Goal: Task Accomplishment & Management: Complete application form

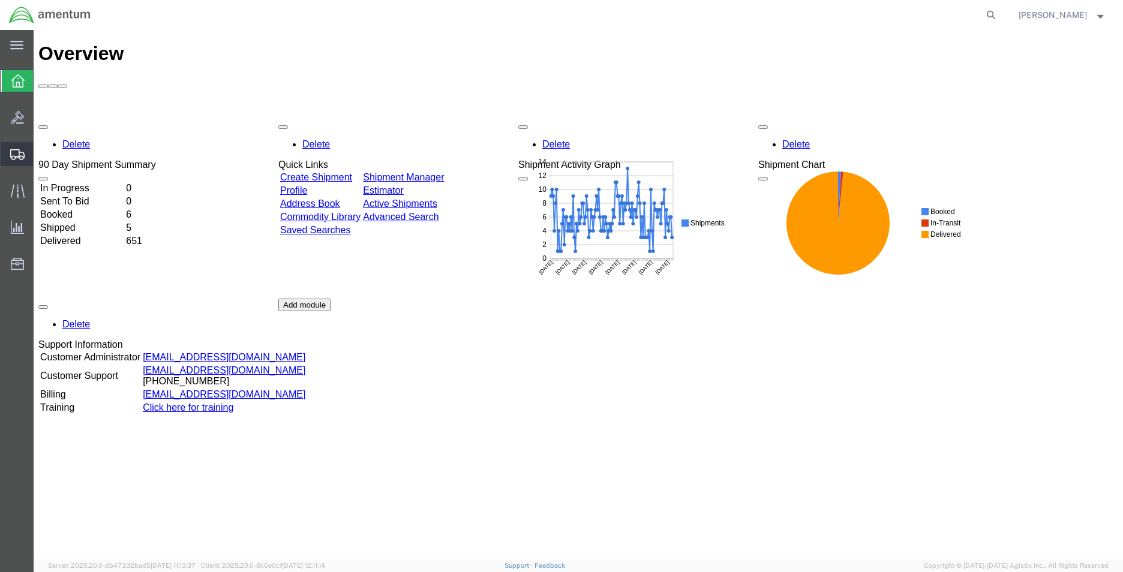
click at [0, 0] on span "Create Shipment" at bounding box center [0, 0] width 0 height 0
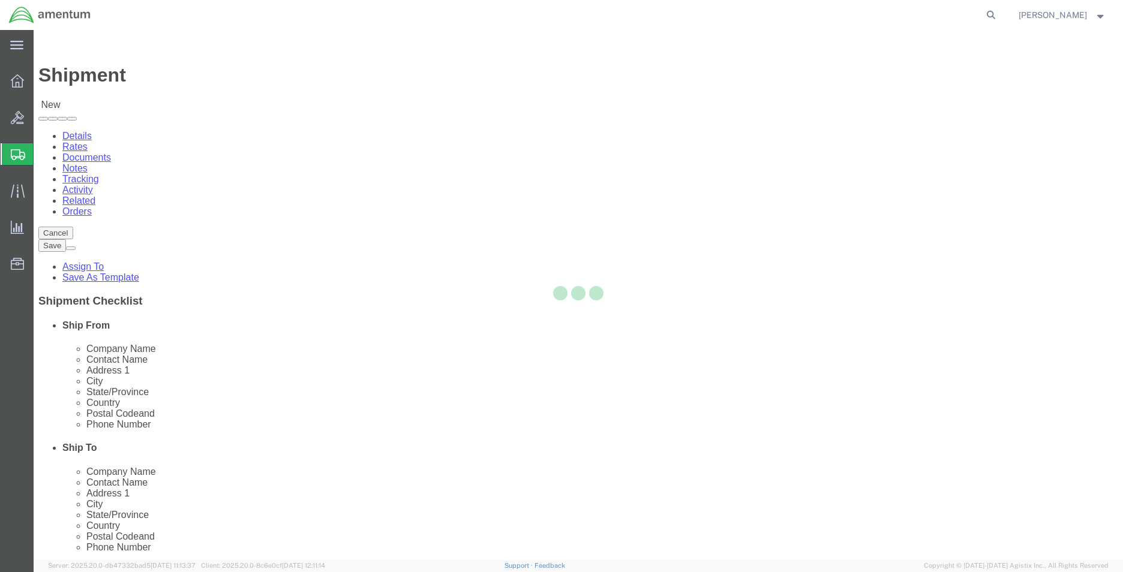
select select
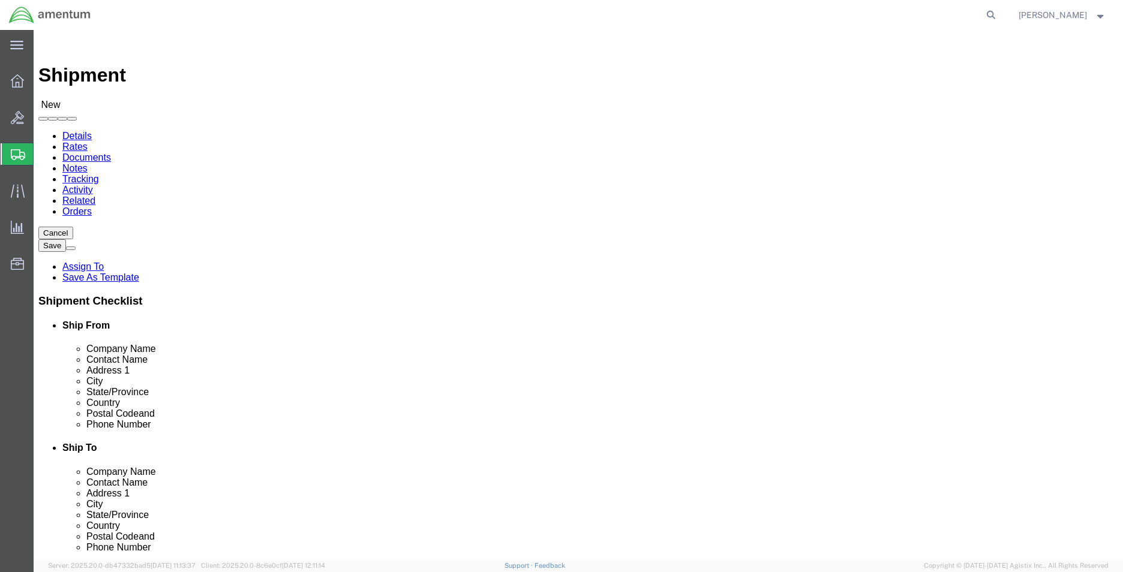
select select "MYPROFILE"
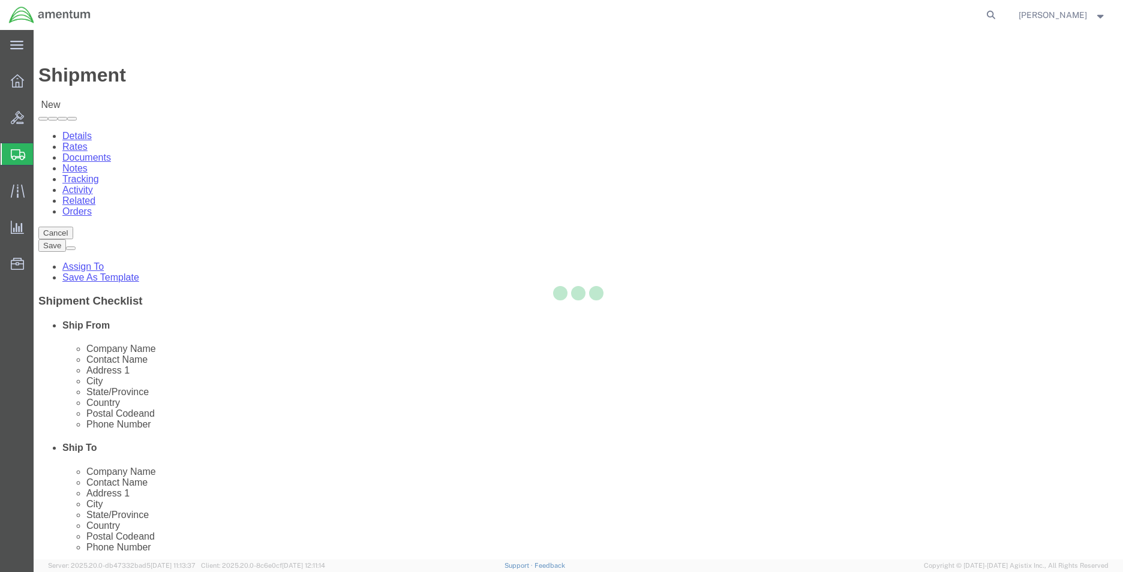
select select "FL"
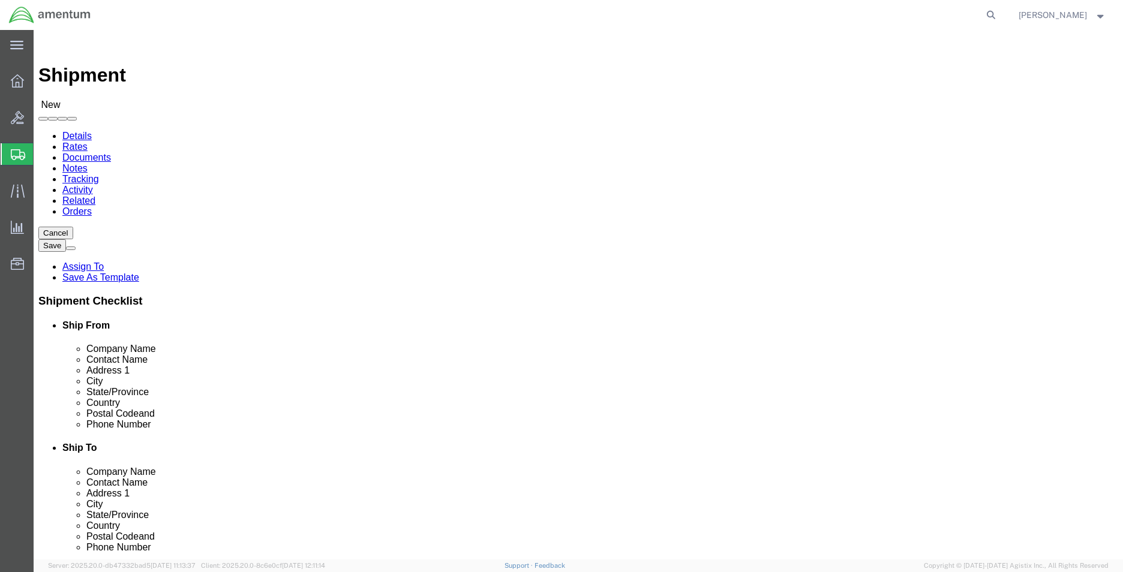
type input "eja"
select select "49930"
select select "FL"
click input "text"
type input "[PERSON_NAME]"
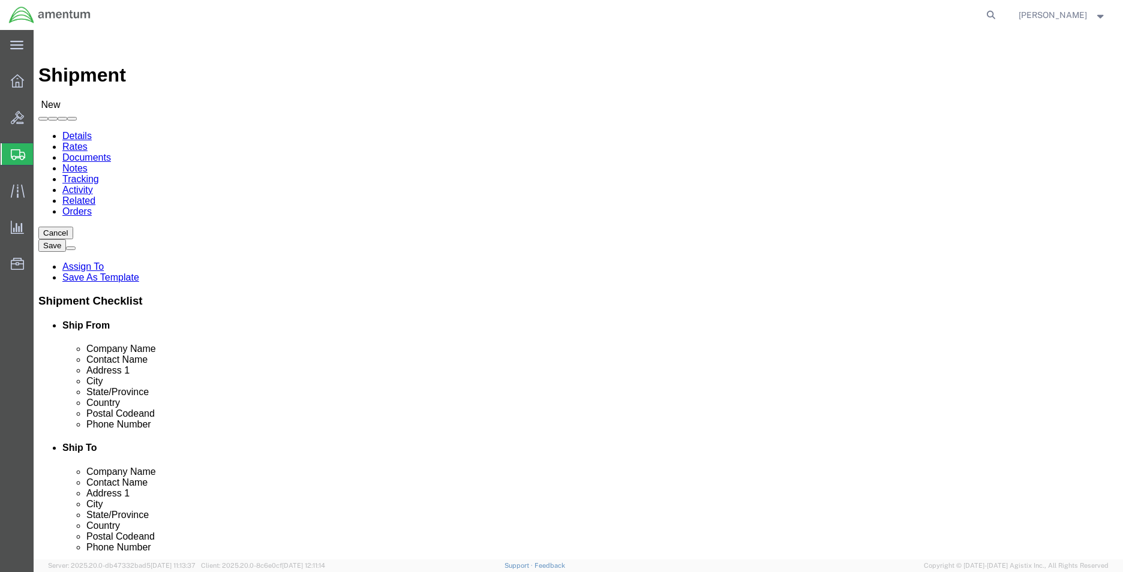
click div "Location [GEOGRAPHIC_DATA], [GEOGRAPHIC_DATA] My Profile Location [PHONE_NUMBER…"
click input "text"
type input "3052585550"
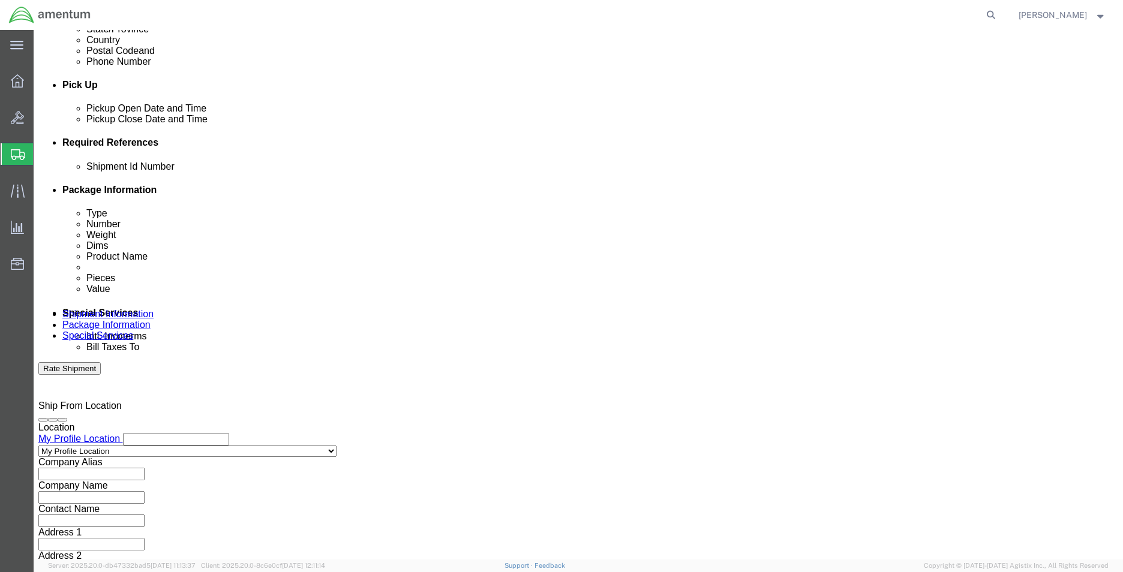
scroll to position [500, 0]
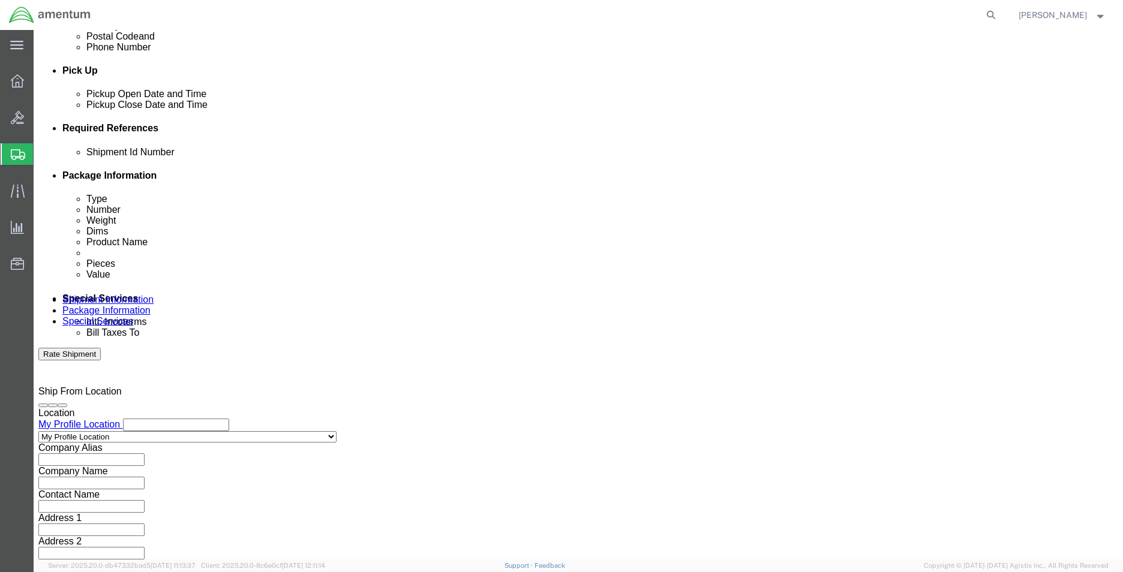
type input "8571"
click div "References Add reference"
click button "Add reference"
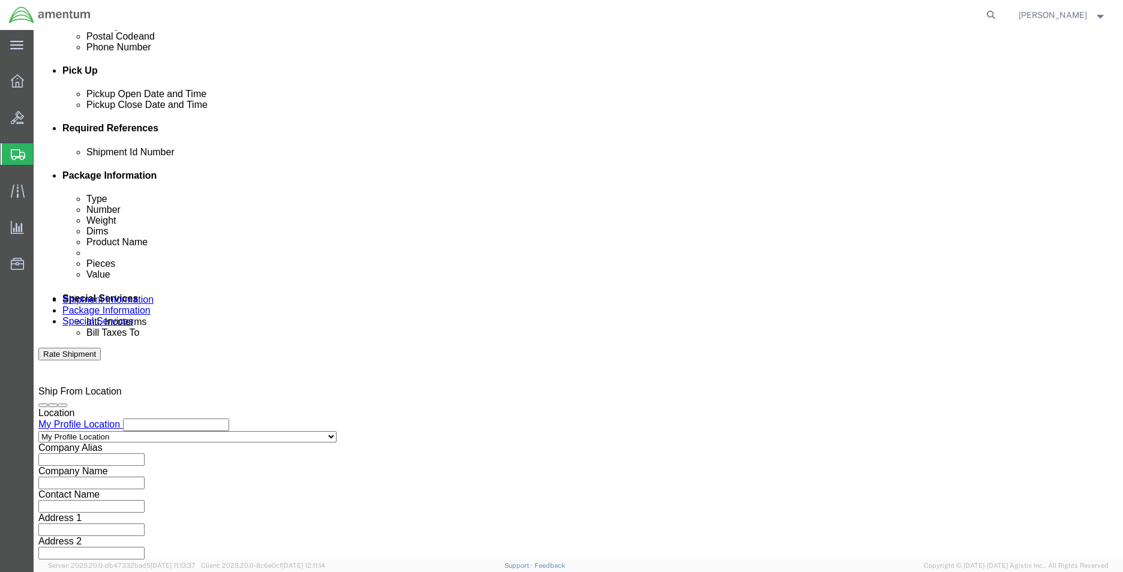
click select "Select Account Type Activity ID Airline Appointment Number ASN Batch Request # …"
select select "DEPT"
click select "Select Account Type Activity ID Airline Appointment Number ASN Batch Request # …"
click input "text"
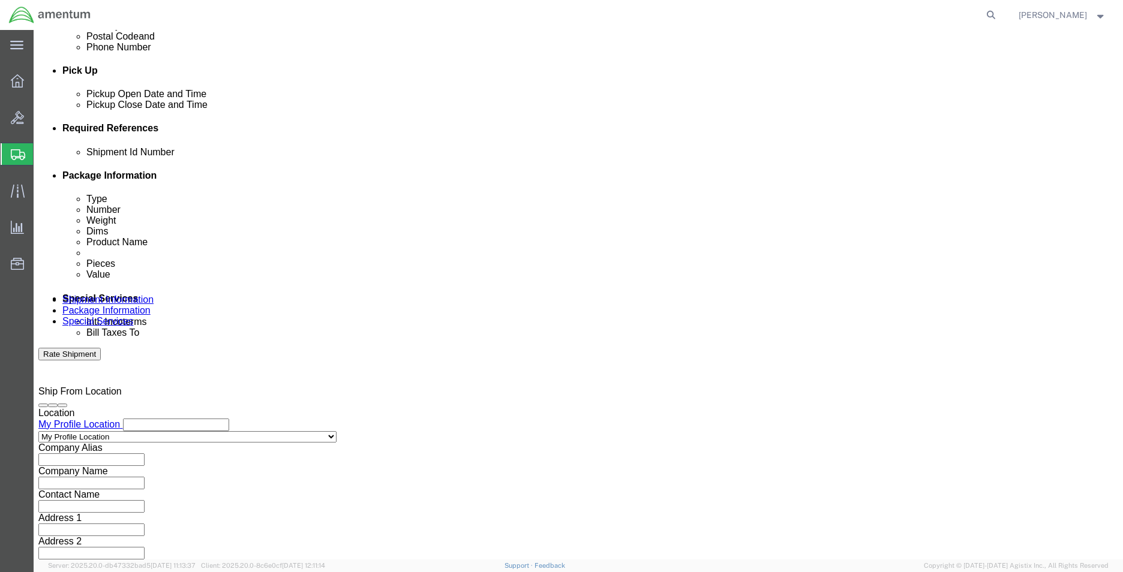
type input "CBP"
click select "Select Account Type Activity ID Airline Appointment Number ASN Batch Request # …"
select select "PROJNUM"
click select "Select Account Type Activity ID Airline Appointment Number ASN Batch Request # …"
click input "text"
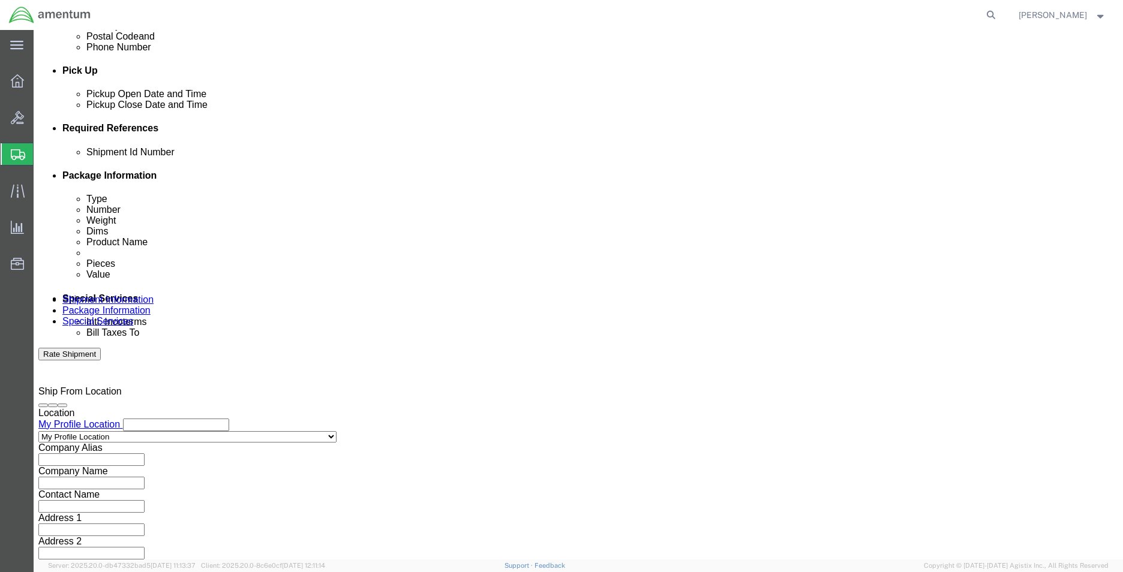
click input "6118.03.03.2219.EMI.0000"
type input "6118.04.03.2219.EMI.0000"
click div "Shipment Id Number Select Account Type Activity ID Airline Appointment Number A…"
click input "6118.04.03.2219.EMI.0000"
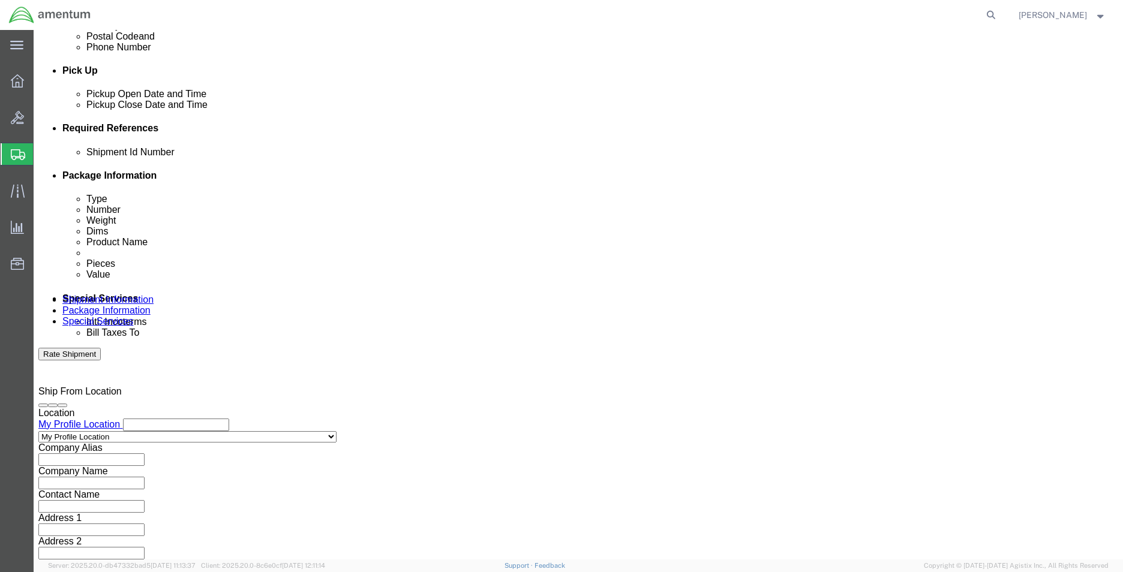
click input "6118.04.03.2219.EMI.0000"
click div "Shipping Mode (Optional)"
click select "Select Account Type Activity ID Airline Appointment Number ASN Batch Request # …"
select select "CUSTREF"
click select "Select Account Type Activity ID Airline Appointment Number ASN Batch Request # …"
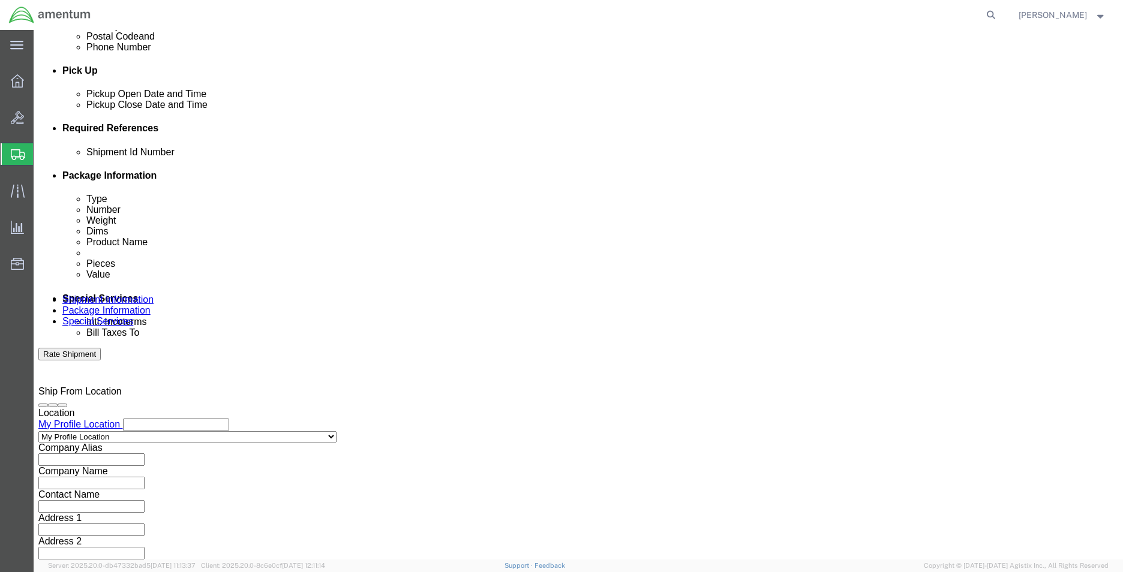
click input "text"
type input "614-008954 & TOOL LOAN"
click div "Shipment Id Number Select Account Type Activity ID Airline Appointment Number A…"
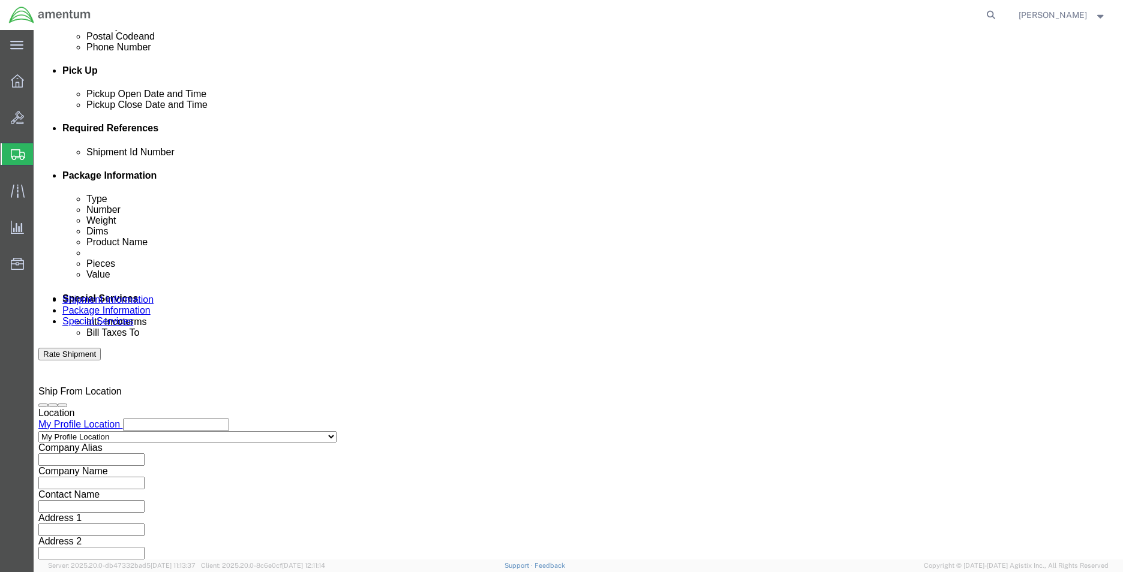
click input "text"
click icon
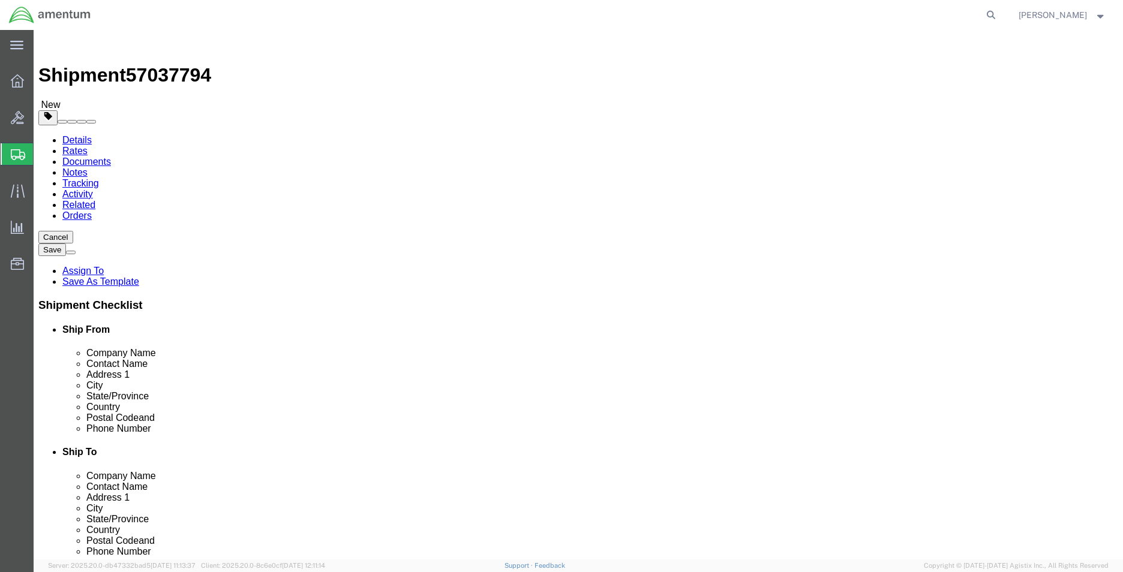
click select "Select BCK Boxes Bale(s) Basket(s) Bolt(s) Bottle(s) Buckets Bulk Bundle(s) Can…"
select select "ENV"
click select "Select BCK Boxes Bale(s) Basket(s) Bolt(s) Bottle(s) Buckets Bulk Bundle(s) Can…"
type input "9.50"
type input "12.50"
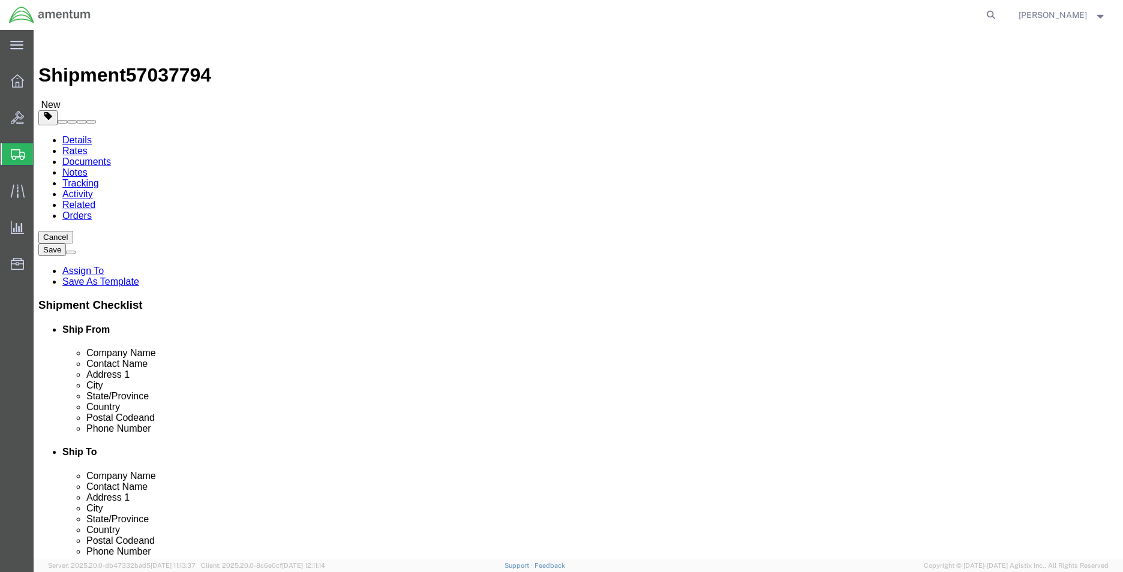
type input "0.25"
type input "1"
click link "Add Content"
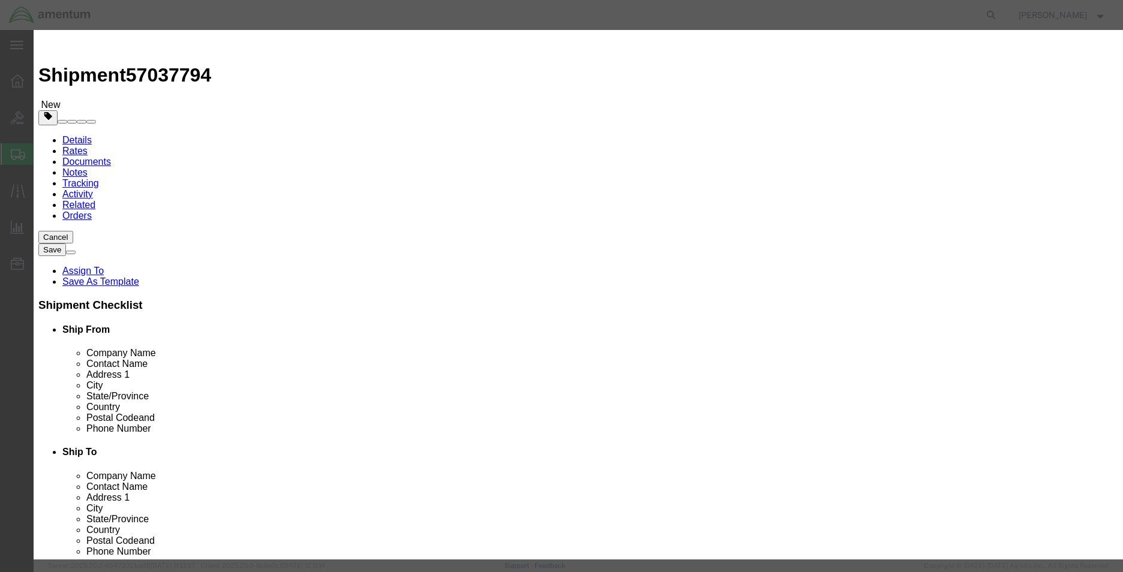
click input "text"
type input "RIGGING TOOL SPACER"
click label "Product Name"
click input "0"
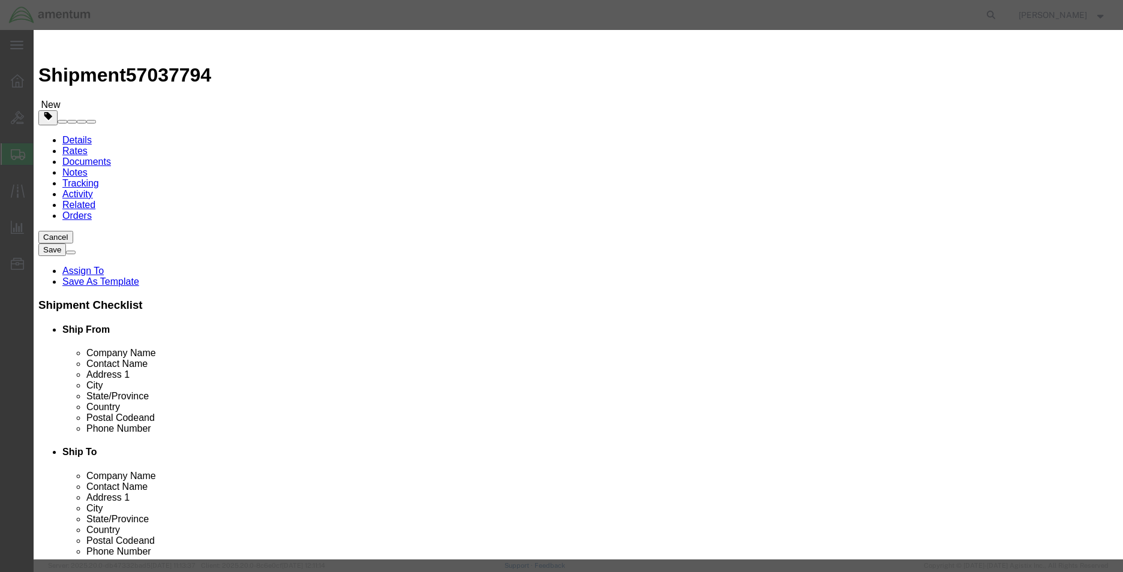
type input "1.00"
click input "text"
type input "500"
click div "Product Name RIGGING TOOL SPACER [PERSON_NAME] Pieces 1.00 Select Bag Barrels 1…"
click button "Save & Close"
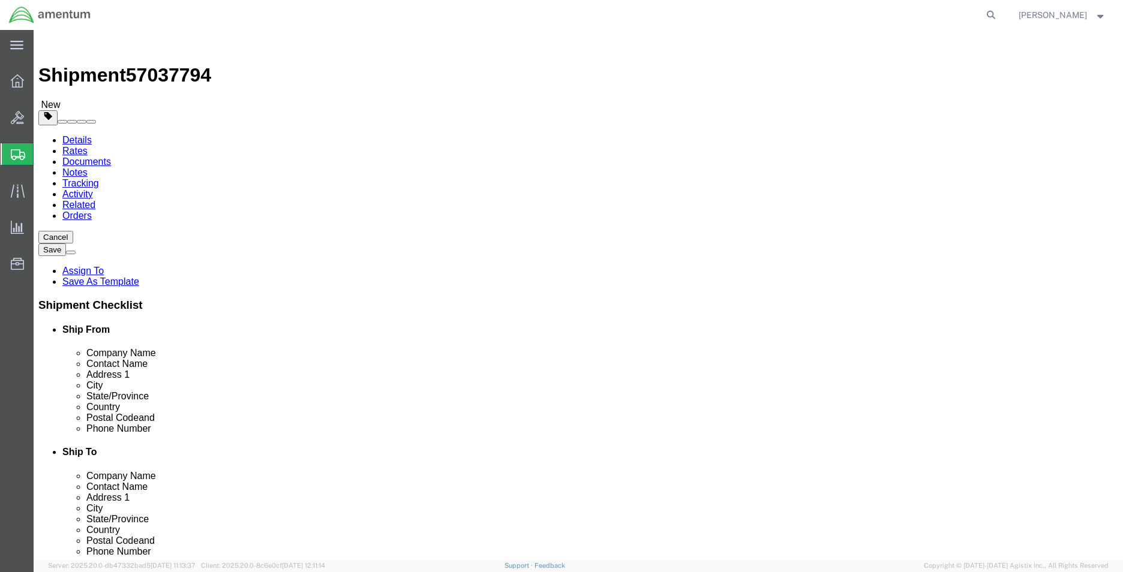
click link "Add Content"
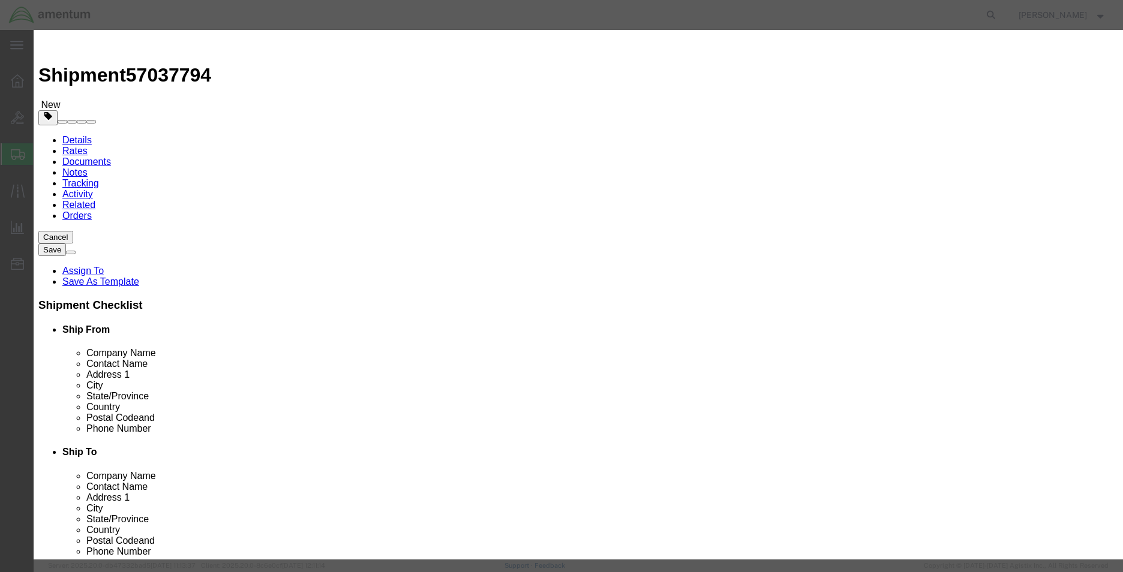
click input "text"
type input "UNION, BRASS"
type input "1.00"
type input "7"
click button "Save & Close"
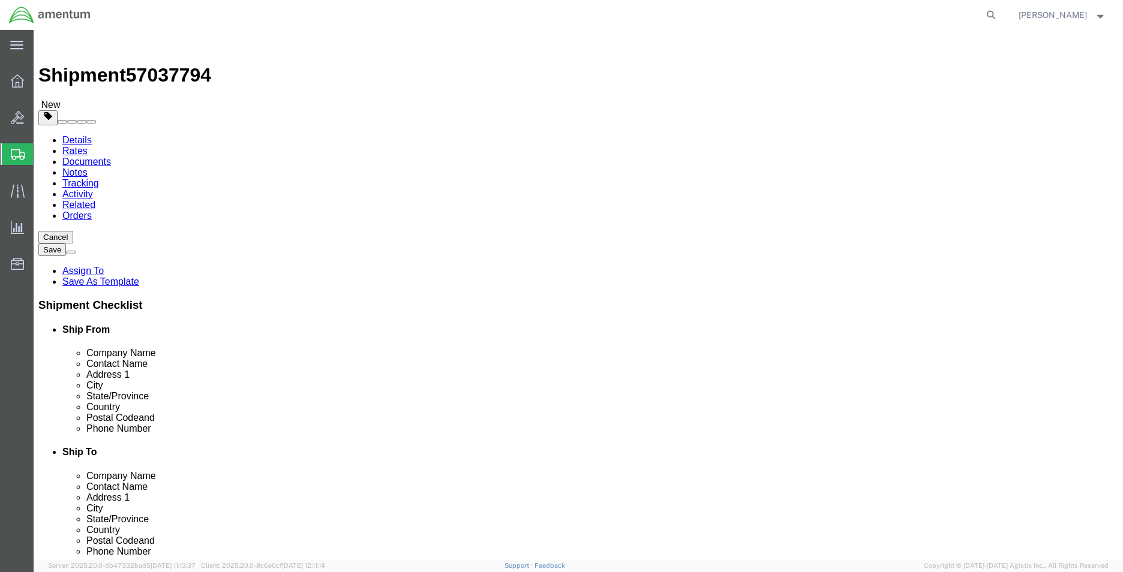
click link "Shipment Information"
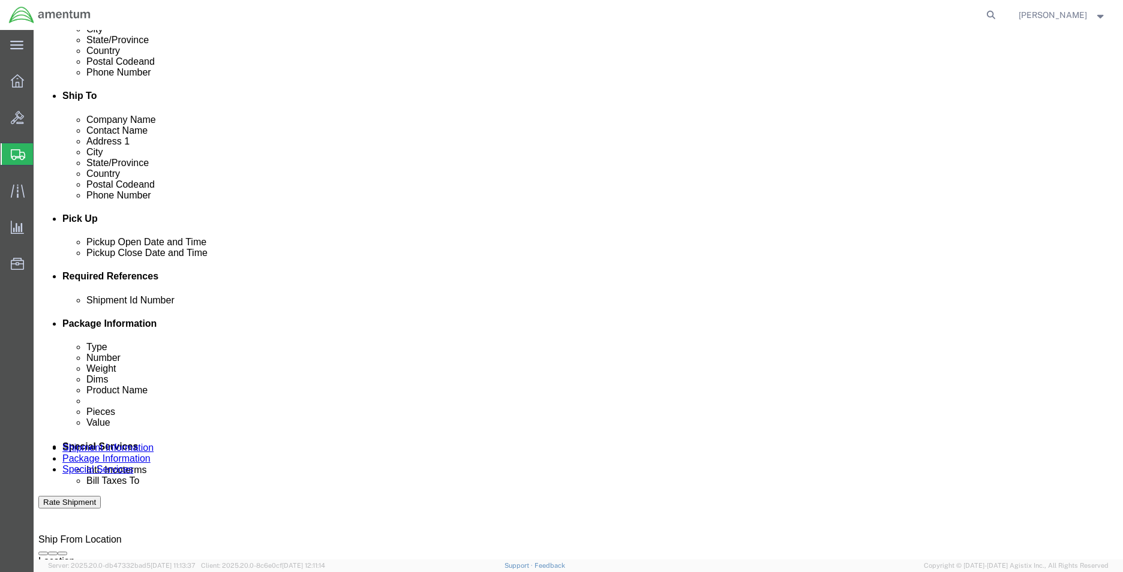
scroll to position [480, 0]
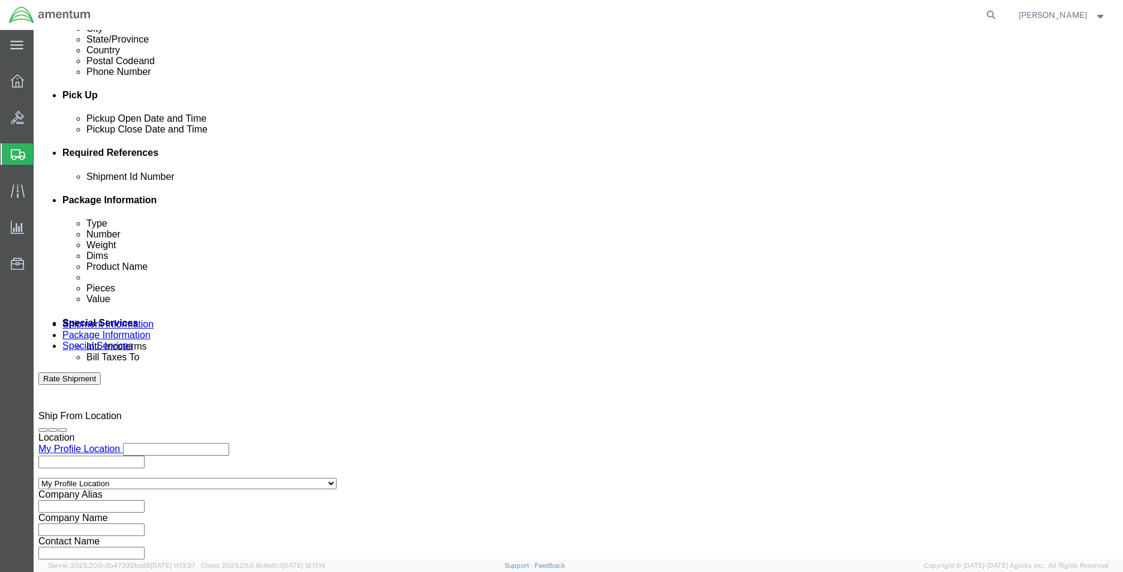
click span "57037794"
copy span "57037794"
click input "text"
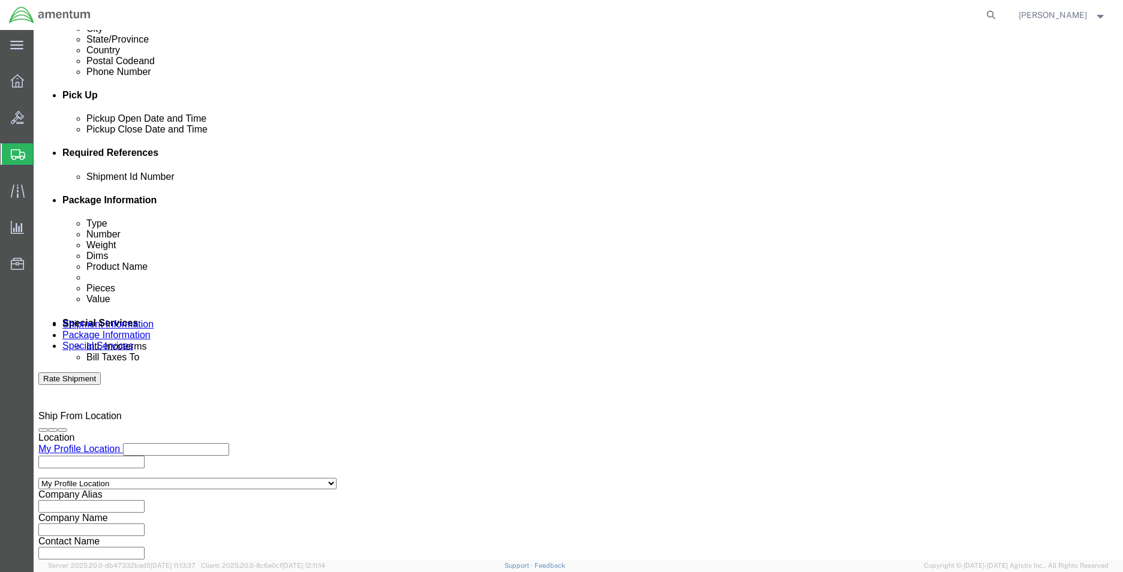
paste input "57037794"
type input "57037794"
click div "Shipping Mode (Optional)"
click button "Rate Shipment"
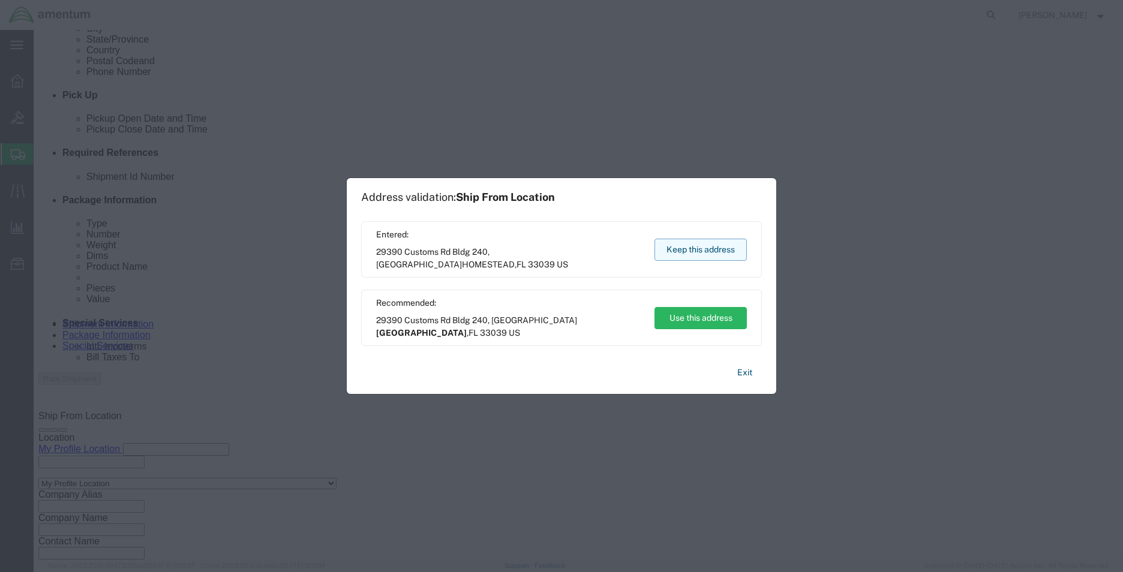
click at [680, 250] on button "Keep this address" at bounding box center [701, 250] width 92 height 22
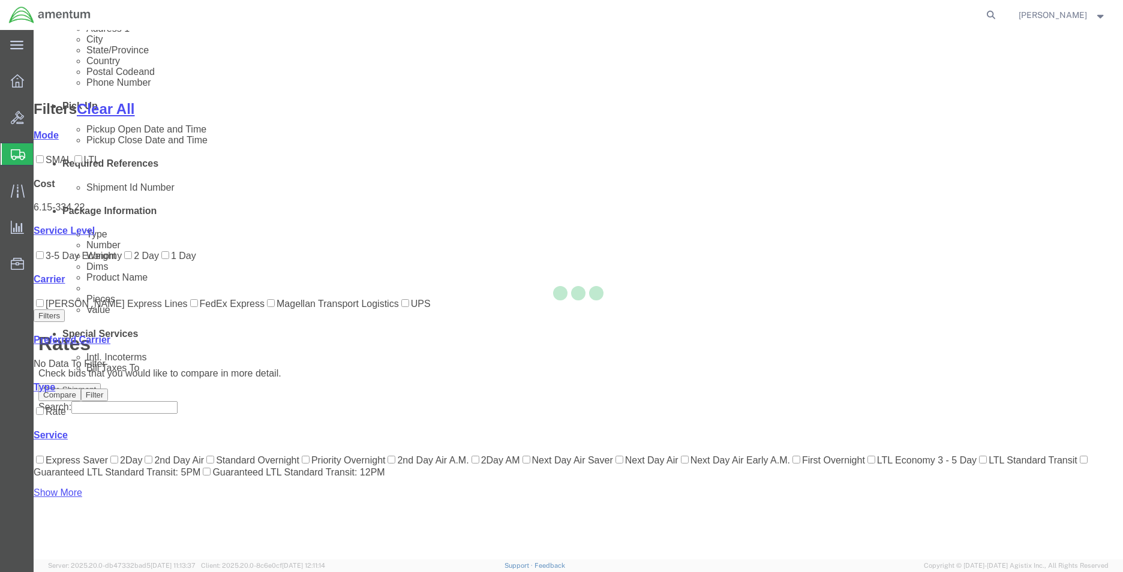
scroll to position [49, 0]
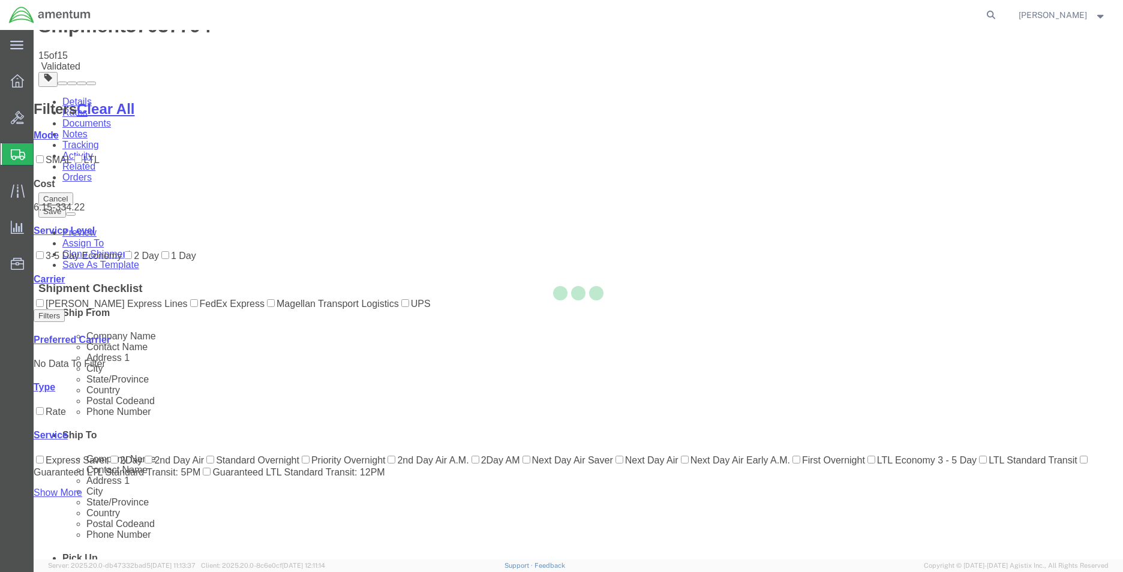
scroll to position [0, 0]
